Goal: Task Accomplishment & Management: Manage account settings

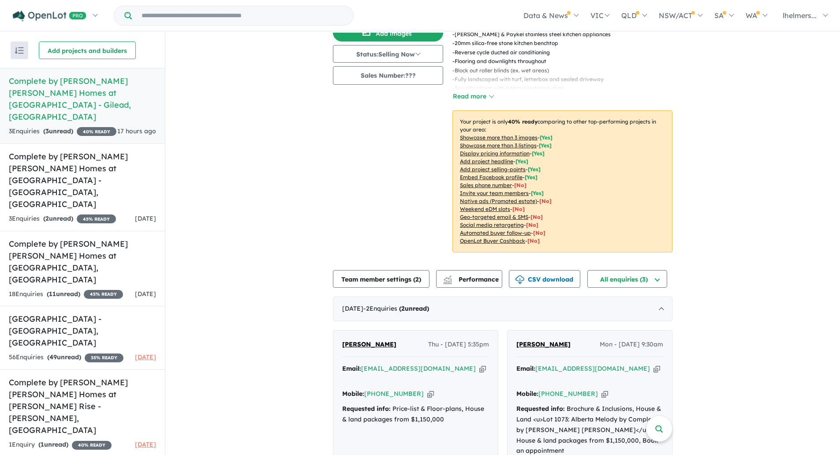
scroll to position [150, 0]
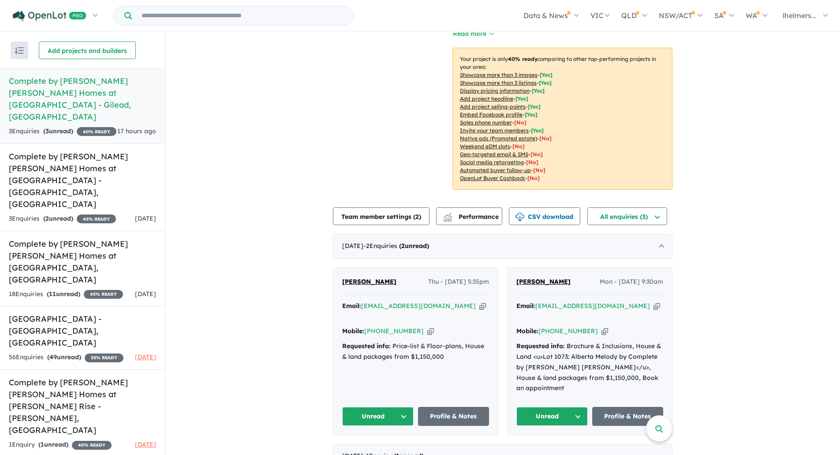
click at [386, 407] on button "Unread" at bounding box center [377, 416] width 71 height 19
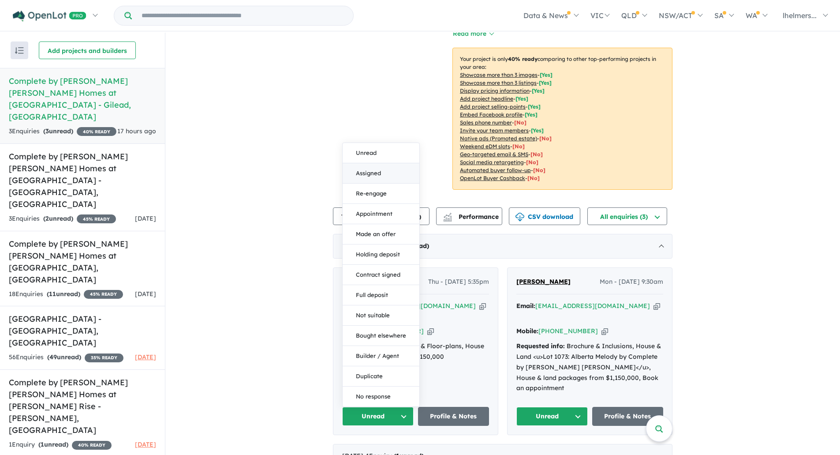
click at [376, 163] on button "Assigned" at bounding box center [381, 173] width 77 height 20
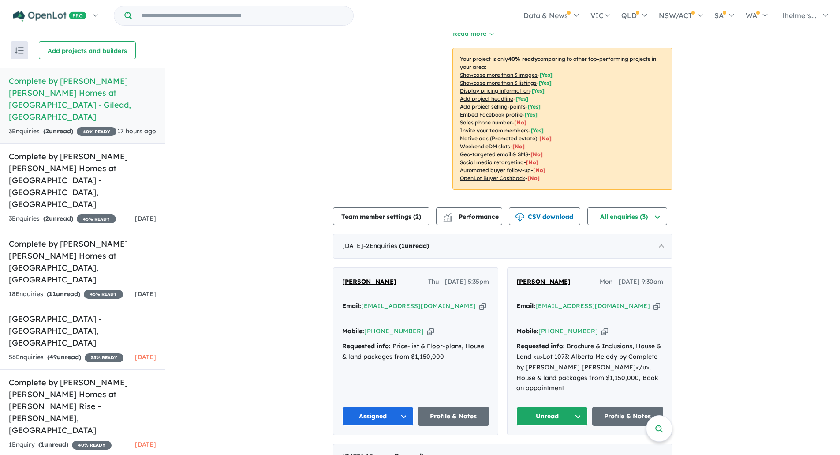
click at [568, 407] on button "Unread" at bounding box center [551, 416] width 71 height 19
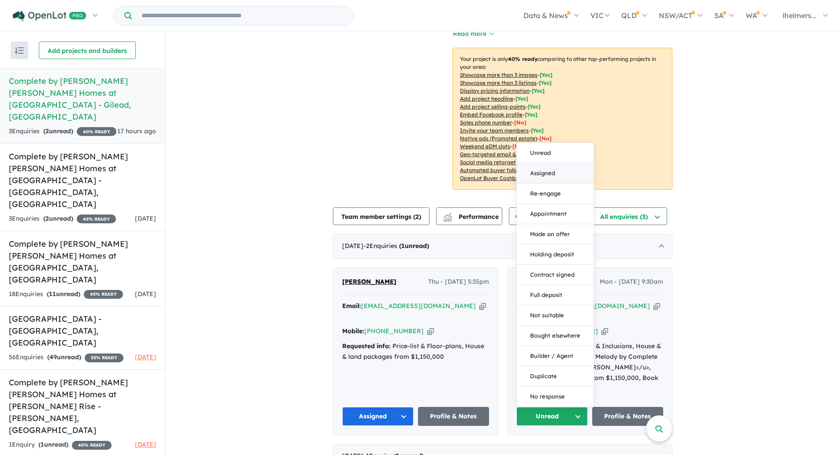
click at [539, 163] on button "Assigned" at bounding box center [555, 173] width 77 height 20
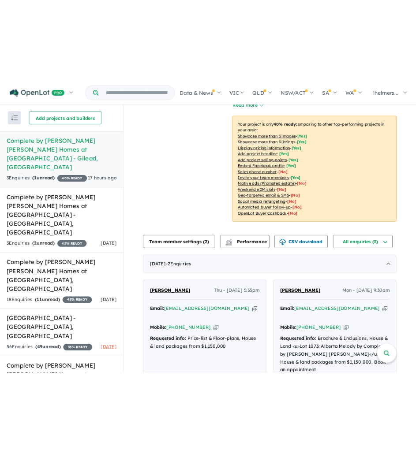
scroll to position [0, 0]
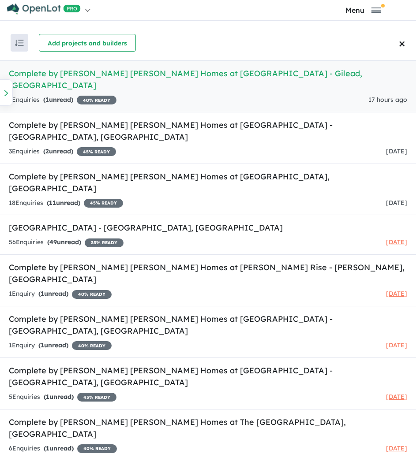
click at [181, 95] on div "3 Enquir ies ( 1 unread) 40 % READY 17 hours ago" at bounding box center [208, 100] width 398 height 11
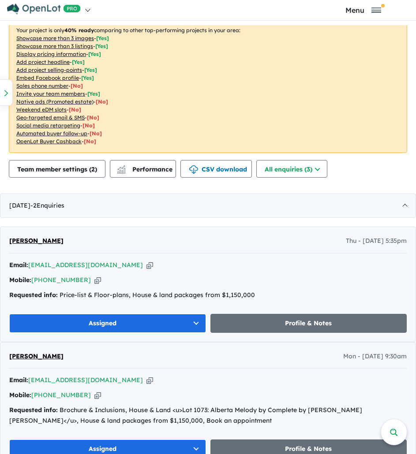
scroll to position [352, 0]
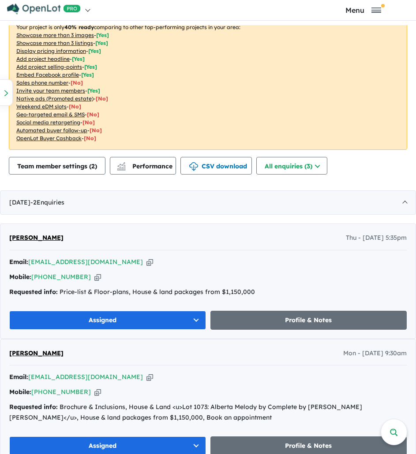
click at [146, 258] on icon "button" at bounding box center [149, 262] width 7 height 9
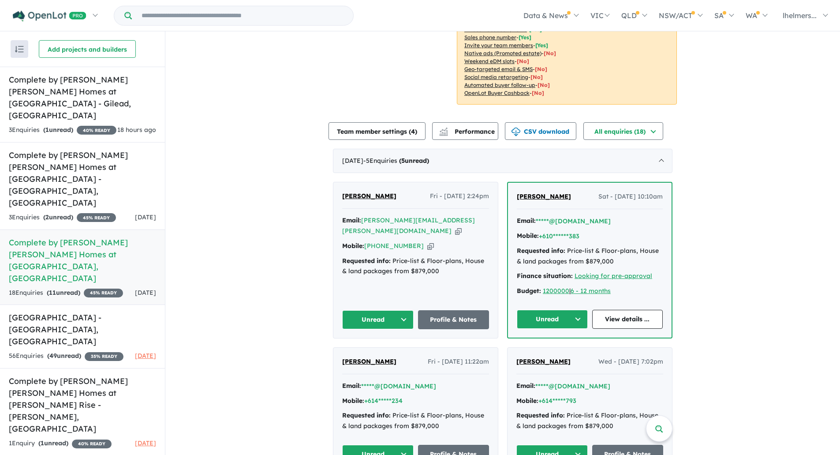
scroll to position [261, 0]
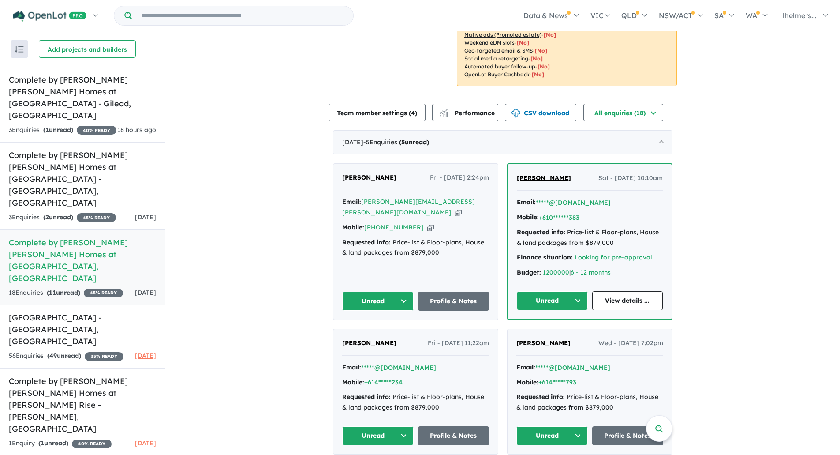
click at [230, 266] on div "View 10 projects in your account Complete by [PERSON_NAME] [PERSON_NAME] Homes …" at bounding box center [502, 250] width 675 height 961
